Goal: Information Seeking & Learning: Check status

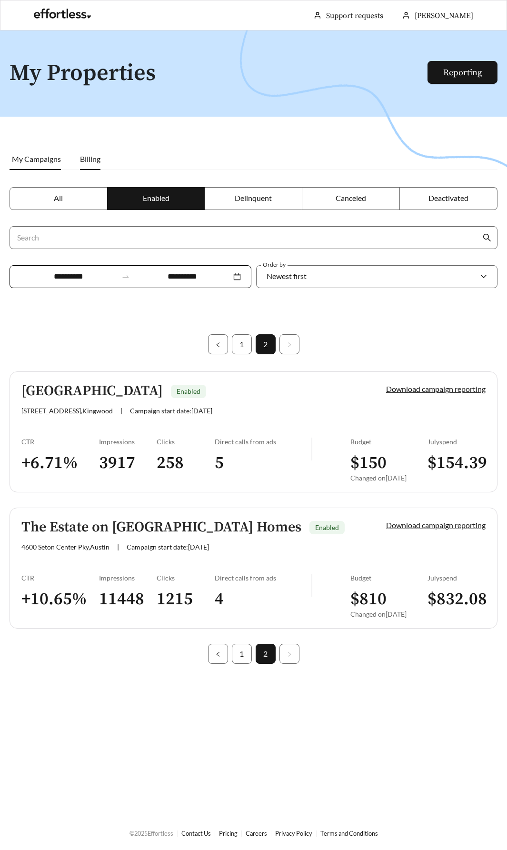
click at [82, 161] on span "Billing" at bounding box center [90, 158] width 20 height 9
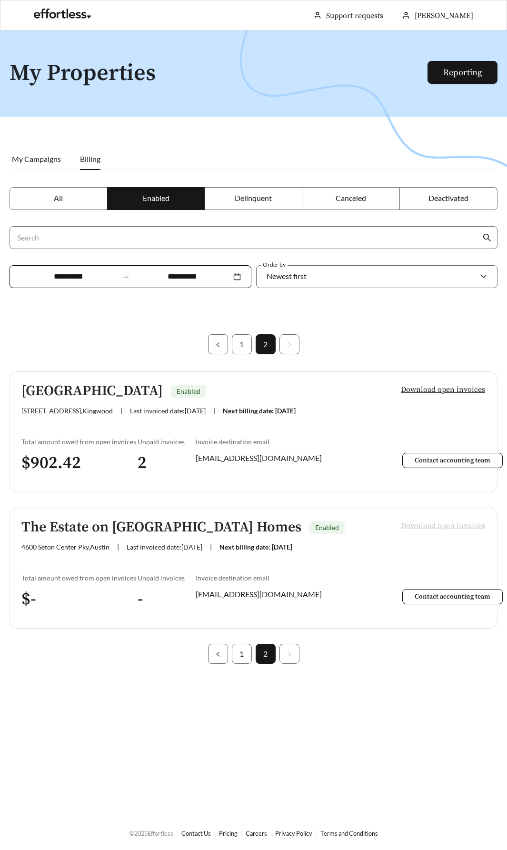
click at [82, 161] on span "Billing" at bounding box center [90, 158] width 20 height 9
click at [70, 75] on h1 "My Properties" at bounding box center [223, 73] width 427 height 25
click at [482, 69] on link "Reporting" at bounding box center [462, 72] width 39 height 11
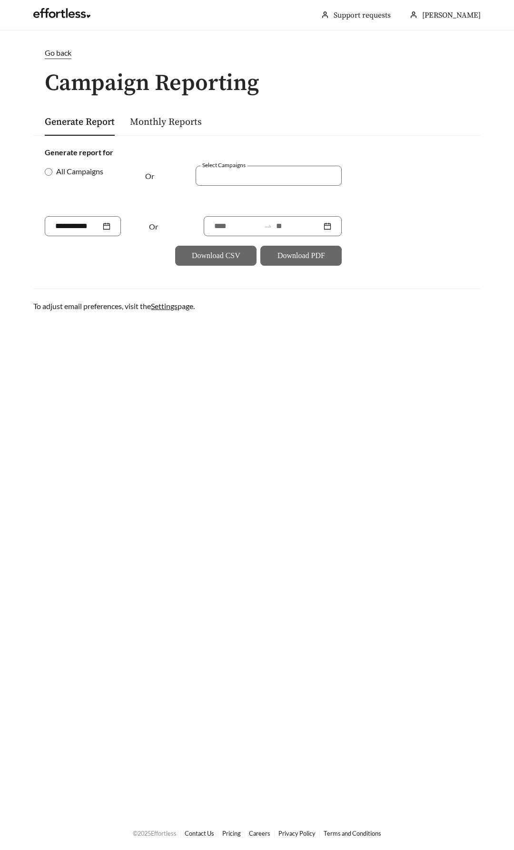
click at [50, 50] on span "Go back" at bounding box center [58, 52] width 27 height 9
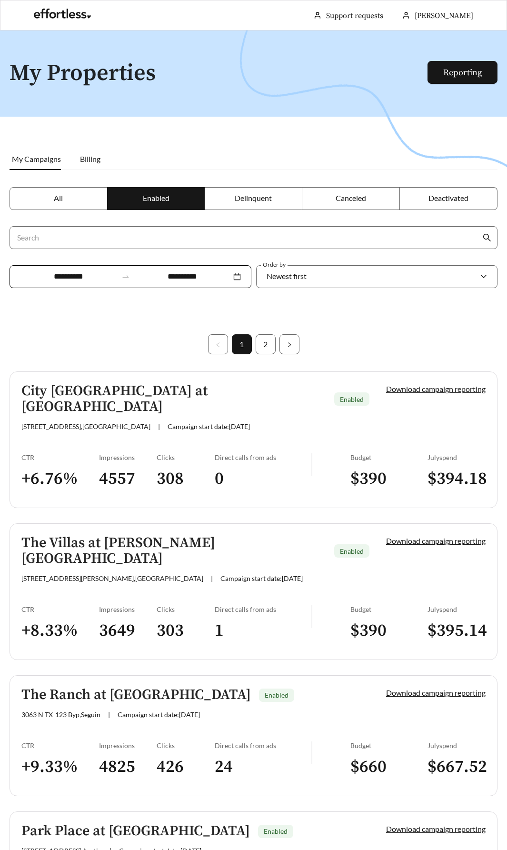
click at [100, 400] on h5 "City [GEOGRAPHIC_DATA] at [GEOGRAPHIC_DATA]" at bounding box center [173, 398] width 305 height 31
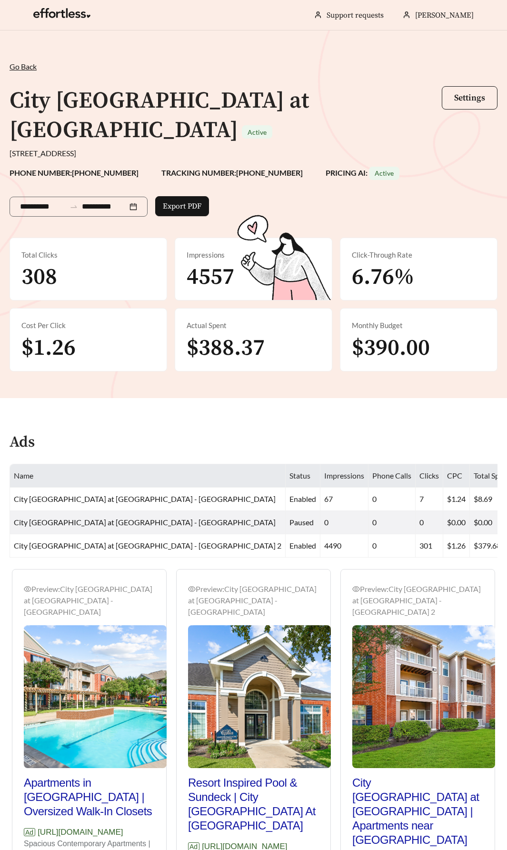
click at [383, 334] on span "$390.00" at bounding box center [391, 348] width 78 height 29
click at [28, 65] on span "Go Back" at bounding box center [23, 66] width 27 height 9
